Goal: Navigation & Orientation: Go to known website

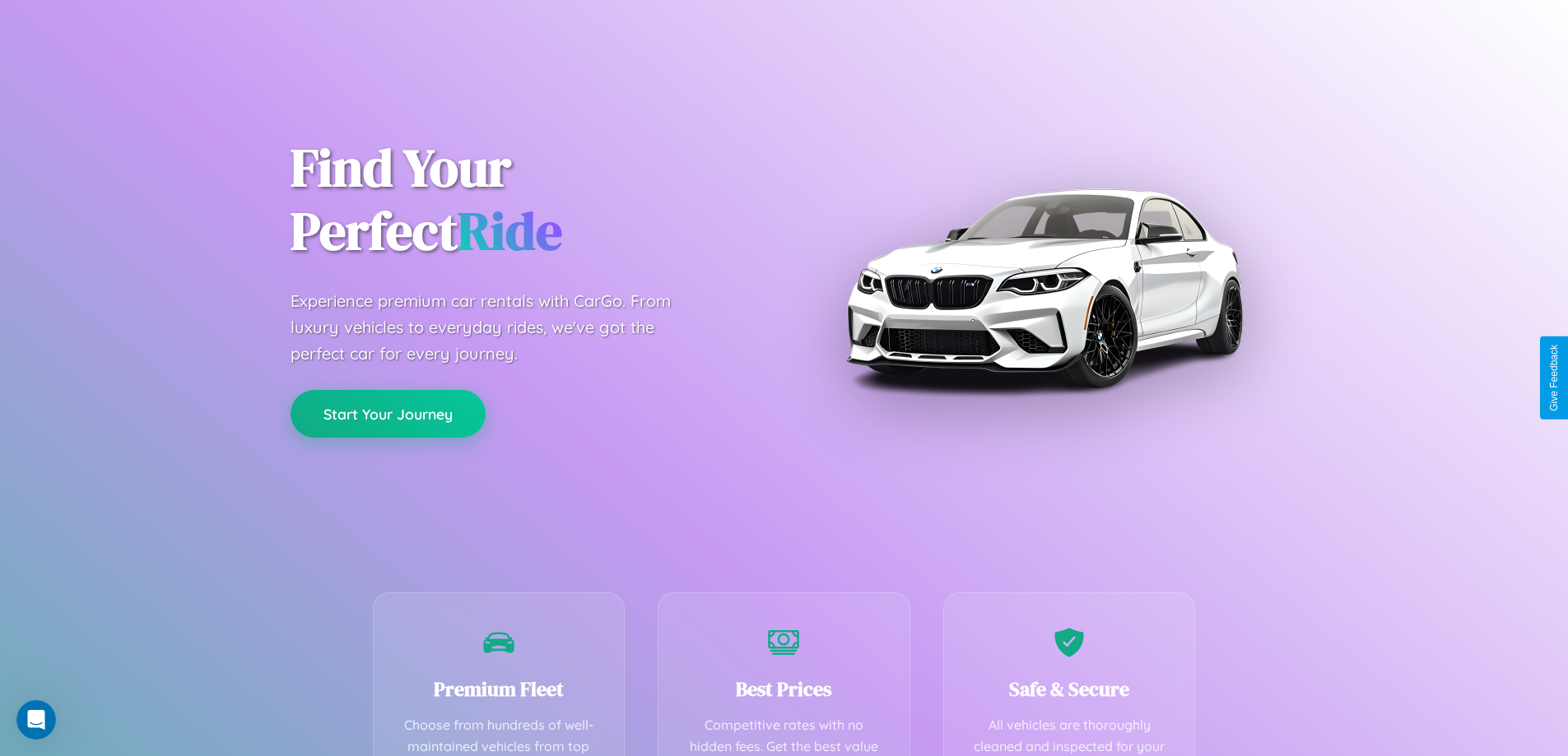
click at [388, 414] on button "Start Your Journey" at bounding box center [388, 413] width 195 height 48
click at [388, 413] on button "Start Your Journey" at bounding box center [388, 413] width 195 height 48
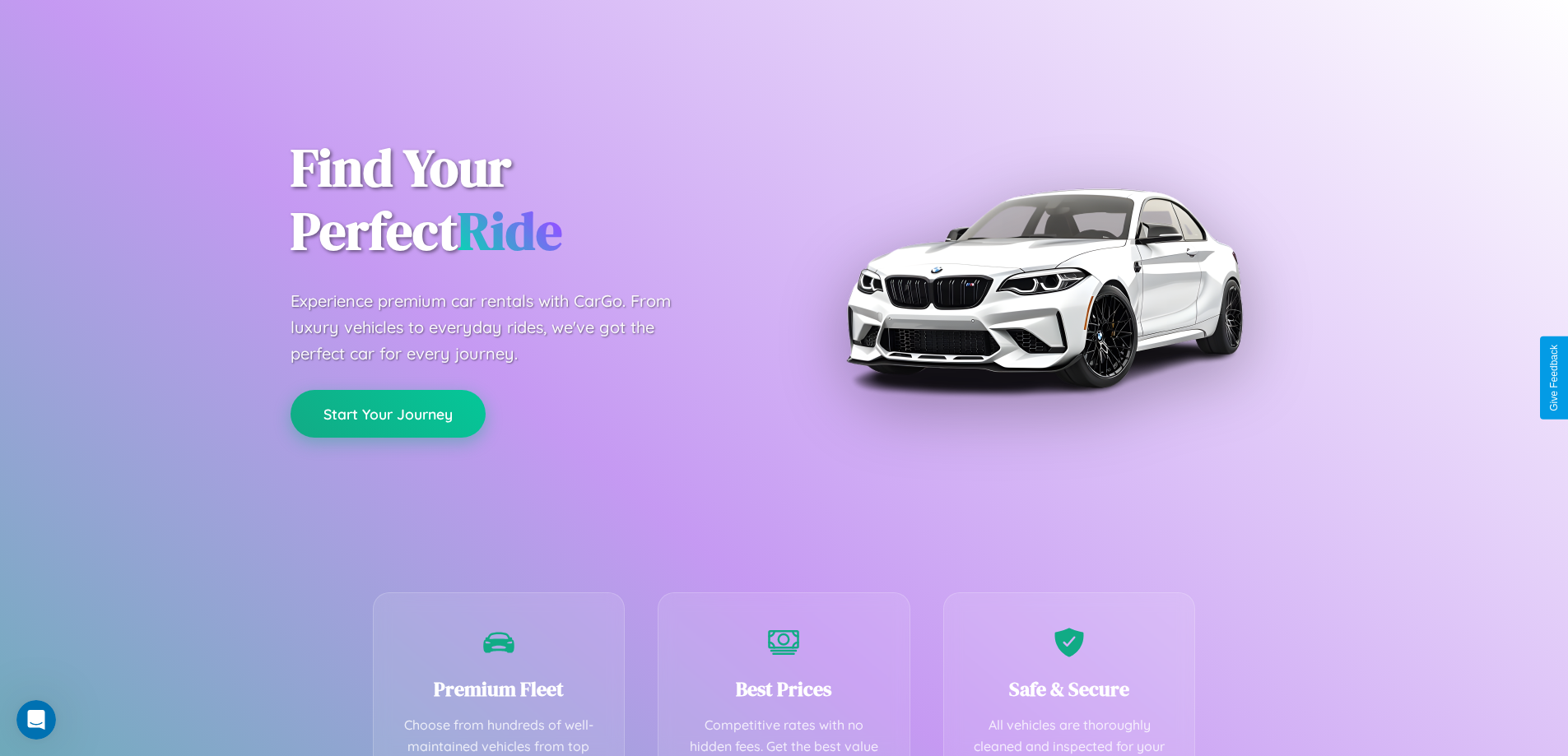
click at [388, 413] on button "Start Your Journey" at bounding box center [388, 413] width 195 height 48
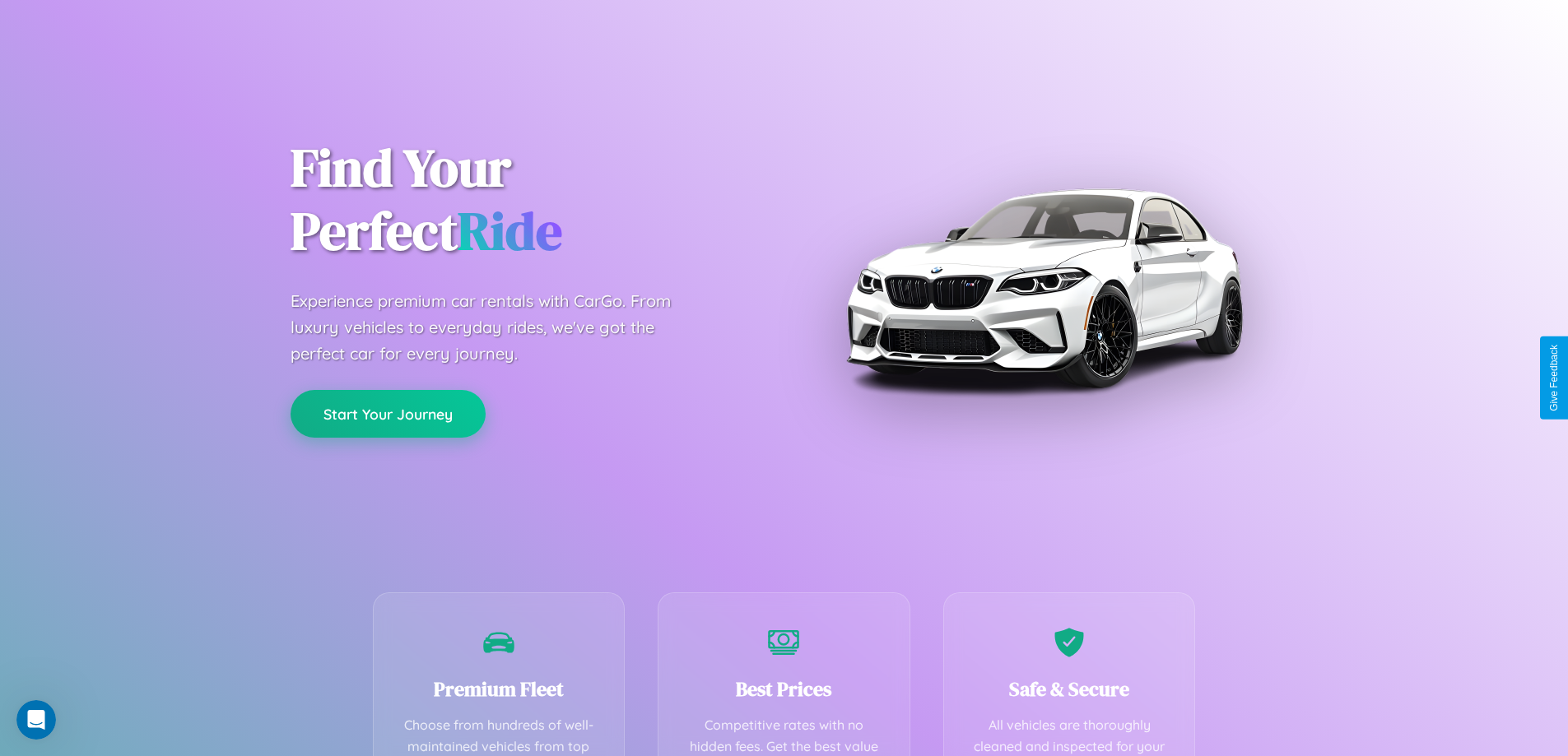
click at [388, 413] on button "Start Your Journey" at bounding box center [388, 413] width 195 height 48
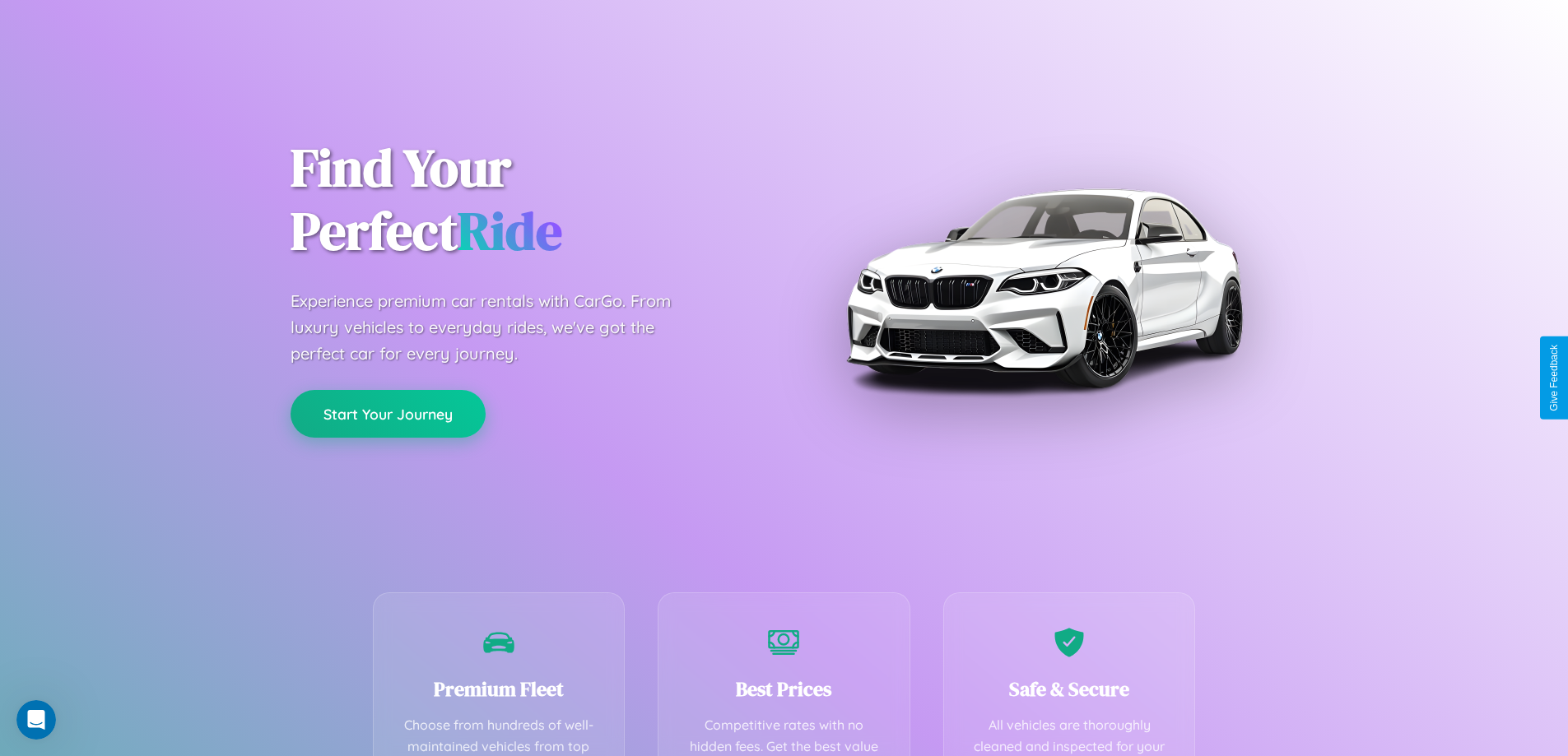
click at [388, 413] on button "Start Your Journey" at bounding box center [388, 413] width 195 height 48
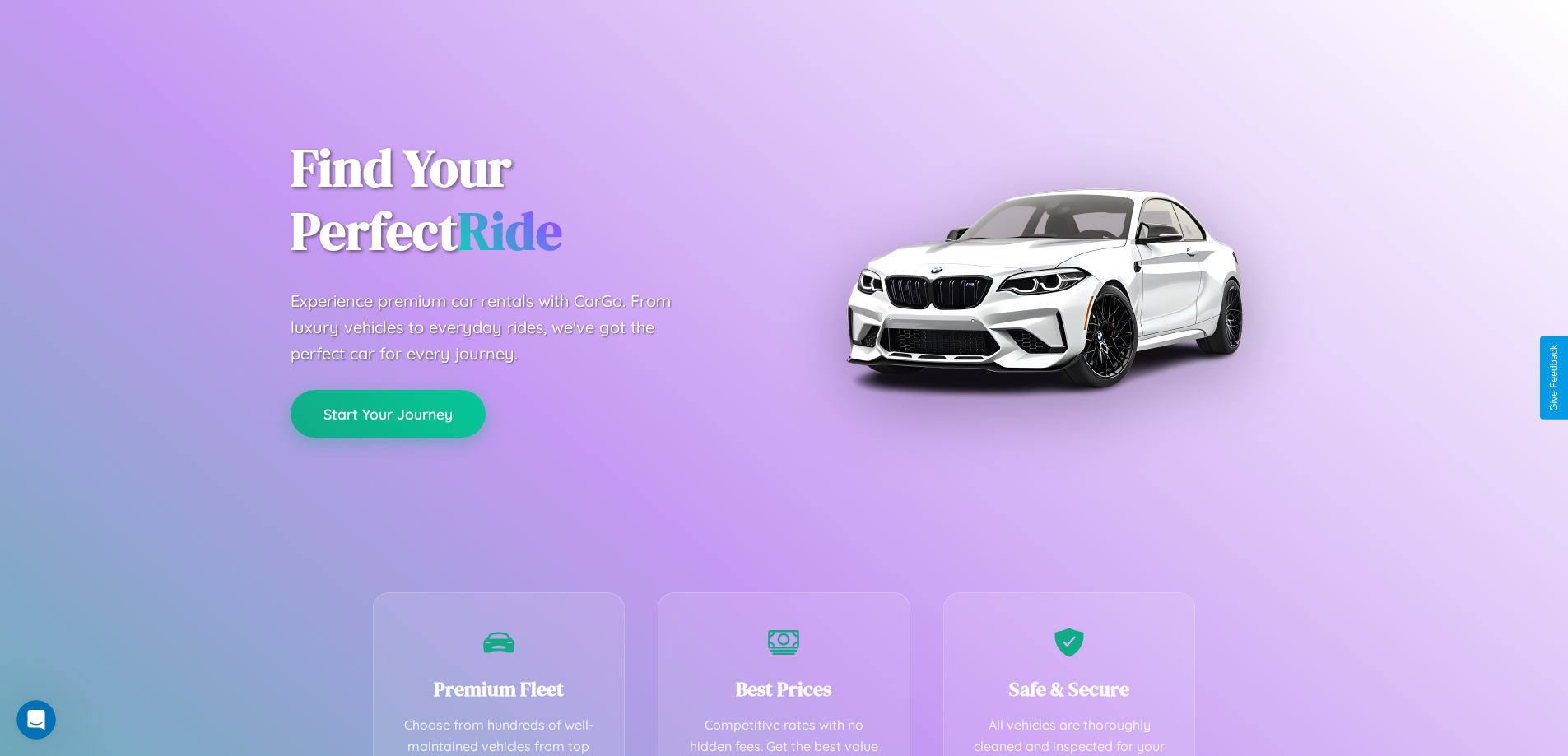
click at [388, 413] on button "Start Your Journey" at bounding box center [388, 413] width 195 height 48
